Goal: Task Accomplishment & Management: Use online tool/utility

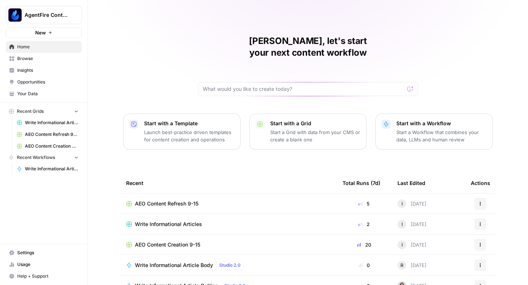
click at [165, 200] on span "AEO Content Refresh 9-15" at bounding box center [166, 203] width 63 height 7
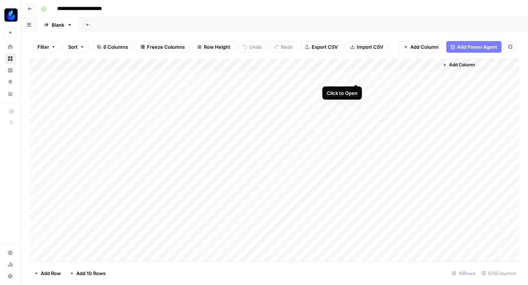
click at [353, 75] on div "Add Column" at bounding box center [274, 160] width 489 height 203
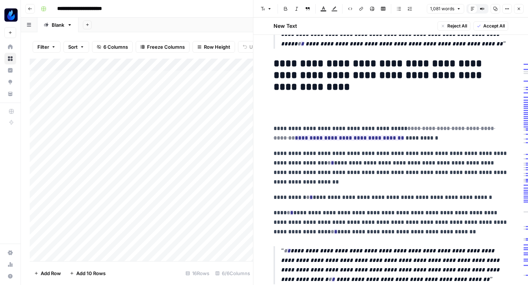
scroll to position [1016, 0]
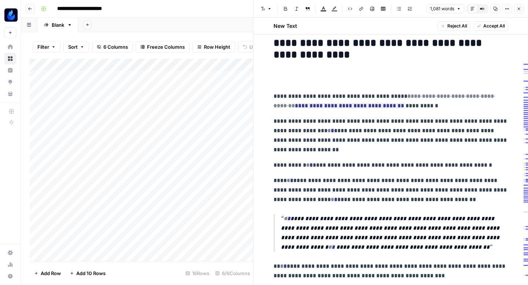
click at [519, 11] on button "Close" at bounding box center [519, 9] width 10 height 10
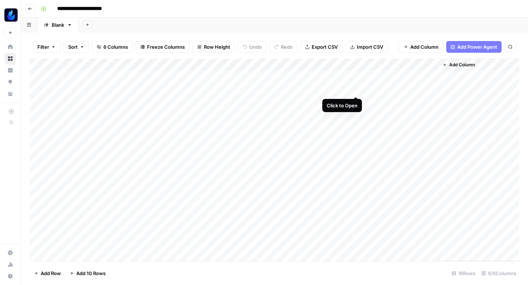
click at [355, 87] on div "Add Column" at bounding box center [274, 160] width 489 height 203
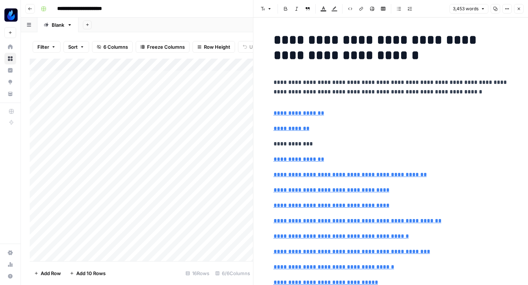
click at [519, 10] on icon "button" at bounding box center [518, 9] width 4 height 4
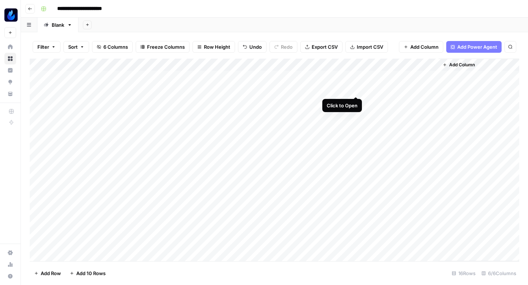
click at [355, 87] on div "Add Column" at bounding box center [274, 160] width 489 height 203
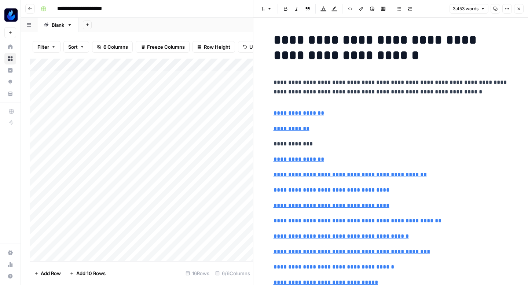
click at [404, 44] on h1 "**********" at bounding box center [390, 47] width 235 height 31
copy h1 "**********"
click at [520, 7] on icon "button" at bounding box center [518, 9] width 4 height 4
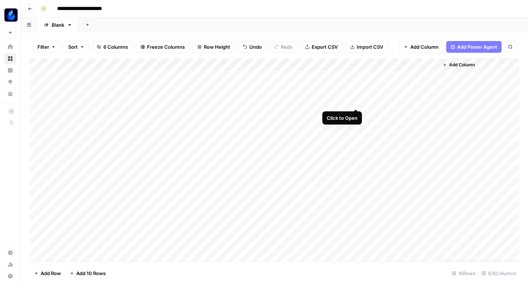
click at [353, 99] on div "Add Column" at bounding box center [274, 160] width 489 height 203
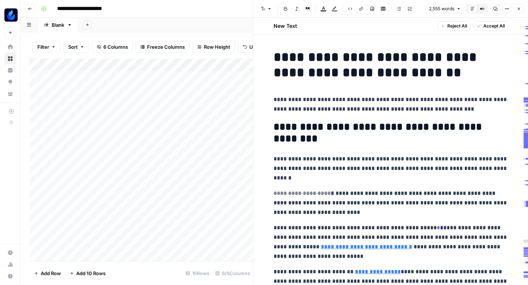
click at [365, 71] on h1 "**********" at bounding box center [390, 64] width 235 height 31
copy h1 "**********"
click at [517, 12] on button "Close" at bounding box center [519, 9] width 10 height 10
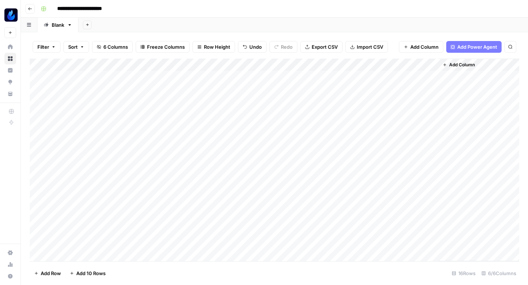
click at [354, 137] on div "Add Column" at bounding box center [274, 160] width 489 height 203
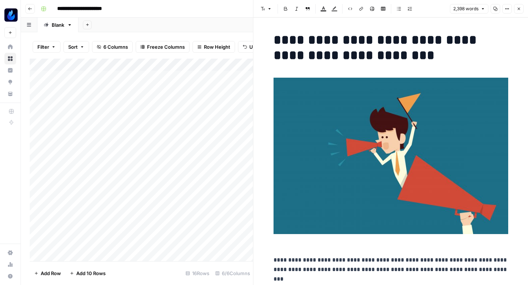
click at [522, 7] on button "Close" at bounding box center [519, 9] width 10 height 10
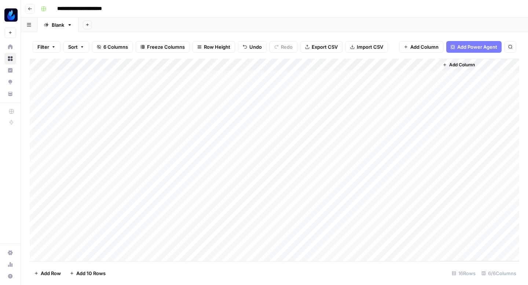
click at [357, 173] on div "Add Column" at bounding box center [274, 160] width 489 height 203
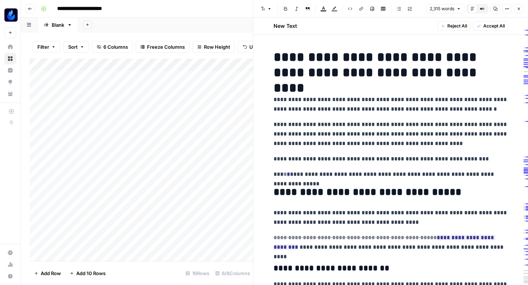
click at [391, 58] on h1 "**********" at bounding box center [390, 64] width 235 height 31
copy h1 "**********"
click at [522, 10] on button "Close" at bounding box center [519, 9] width 10 height 10
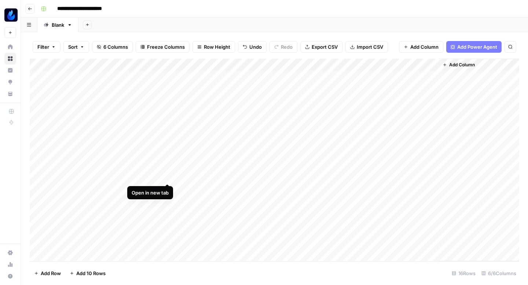
click at [166, 175] on div "Add Column" at bounding box center [274, 160] width 489 height 203
click at [167, 167] on div "Add Column" at bounding box center [274, 160] width 489 height 203
click at [221, 168] on div "Add Column" at bounding box center [274, 160] width 489 height 203
click at [223, 169] on div "Add Column" at bounding box center [274, 160] width 489 height 203
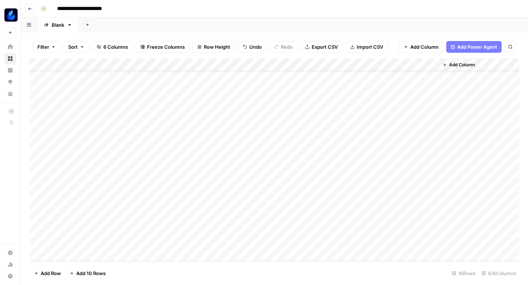
click at [223, 169] on body "**********" at bounding box center [264, 142] width 528 height 285
click at [217, 195] on div "Add Column" at bounding box center [274, 160] width 489 height 203
click at [273, 166] on div "Add Column" at bounding box center [274, 160] width 489 height 203
click at [213, 181] on div "Add Column" at bounding box center [274, 160] width 489 height 203
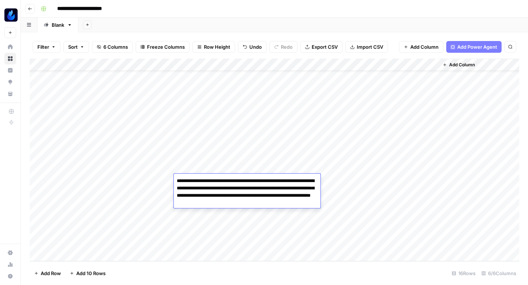
click at [199, 226] on div "Add Column" at bounding box center [274, 160] width 489 height 203
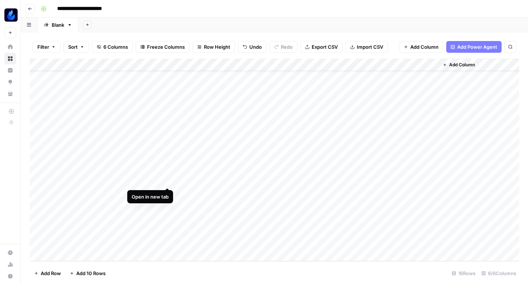
click at [166, 178] on div "Add Column" at bounding box center [274, 160] width 489 height 203
click at [167, 191] on div "Add Column" at bounding box center [274, 160] width 489 height 203
click at [273, 192] on div "Add Column" at bounding box center [274, 160] width 489 height 203
click at [211, 215] on div "Add Column" at bounding box center [274, 160] width 489 height 203
click at [167, 204] on div "Add Column" at bounding box center [274, 160] width 489 height 203
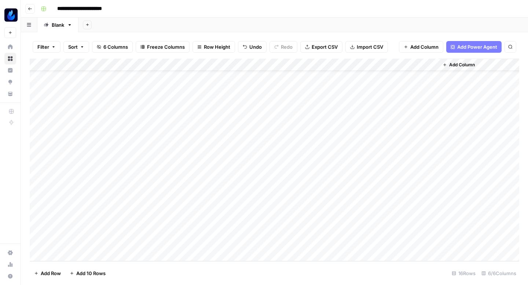
click at [220, 207] on div "Add Column" at bounding box center [274, 160] width 489 height 203
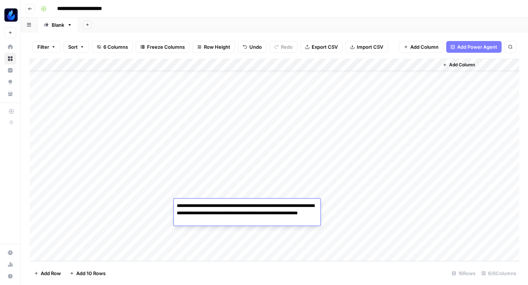
click at [211, 237] on div "Add Column" at bounding box center [274, 160] width 489 height 203
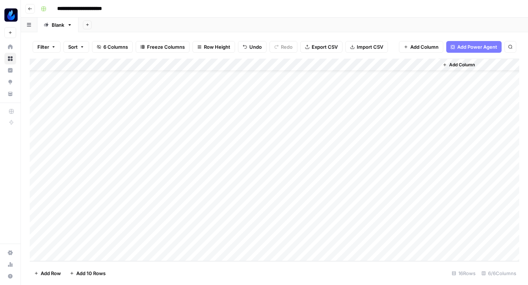
click at [272, 203] on div "Add Column" at bounding box center [274, 160] width 489 height 203
click at [353, 173] on div "Add Column" at bounding box center [274, 160] width 489 height 203
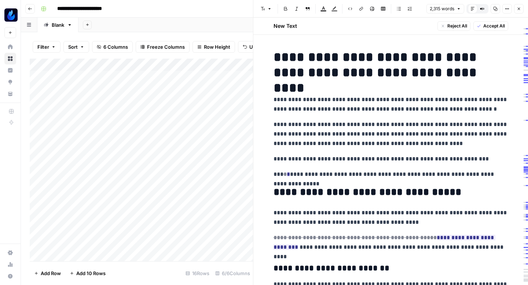
click at [496, 7] on icon "button" at bounding box center [495, 9] width 4 height 4
click at [412, 103] on p "**********" at bounding box center [390, 104] width 235 height 19
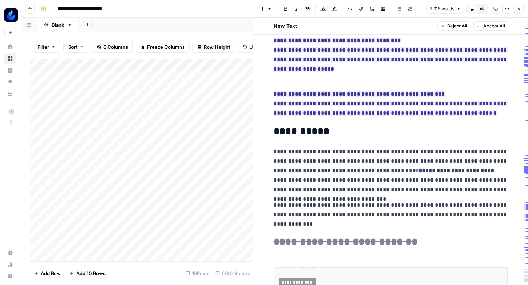
scroll to position [3103, 0]
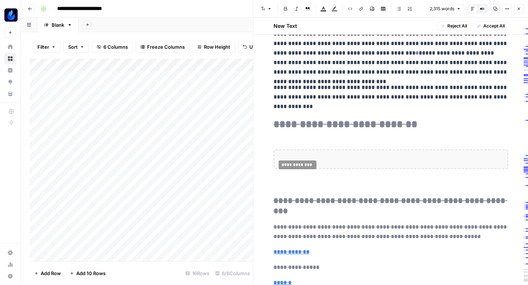
click at [494, 27] on span "Accept All" at bounding box center [494, 26] width 22 height 7
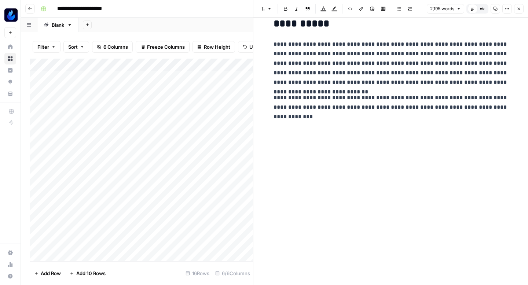
scroll to position [59, 0]
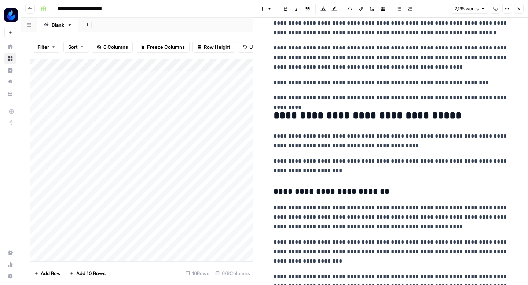
click at [495, 10] on icon "button" at bounding box center [495, 9] width 4 height 4
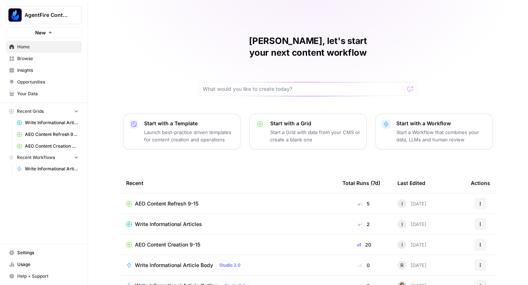
scroll to position [52, 0]
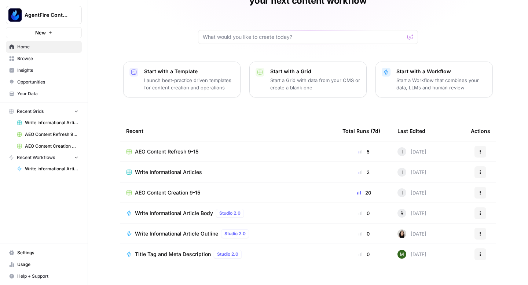
click at [179, 189] on span "AEO Content Creation 9-15" at bounding box center [167, 192] width 65 height 7
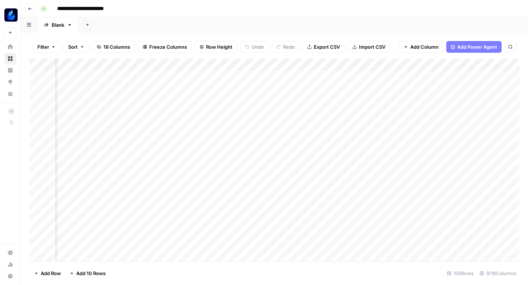
scroll to position [0, 210]
